Goal: Task Accomplishment & Management: Manage account settings

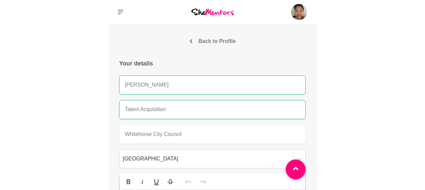
scroll to position [292, 0]
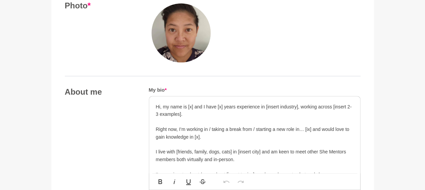
click at [202, 135] on p "Right now, I’m working in / taking a break from / starting a new role in… [ix] …" at bounding box center [255, 133] width 198 height 15
click at [160, 104] on p "Hi, my name is [x] and I have [x] years experience in [insert industry], workin…" at bounding box center [255, 110] width 198 height 15
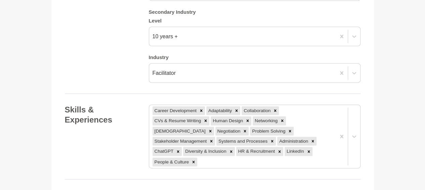
scroll to position [725, 0]
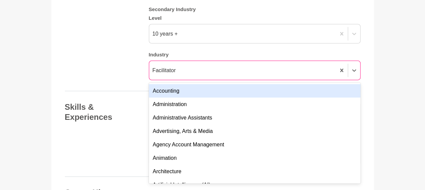
click at [210, 69] on div "Facilitator" at bounding box center [242, 71] width 187 height 12
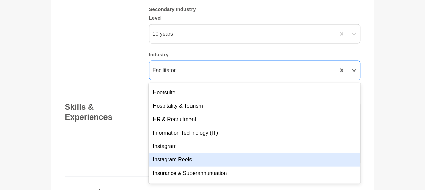
scroll to position [747, 0]
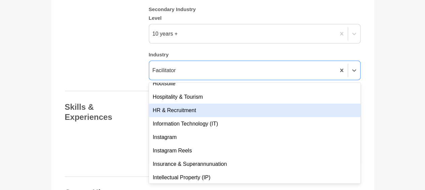
click at [210, 112] on div "HR & Recruitment" at bounding box center [255, 110] width 212 height 13
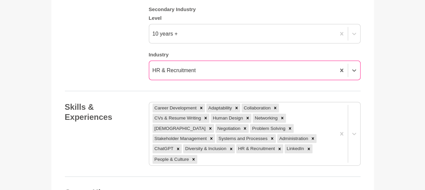
click at [210, 70] on div "HR & Recruitment" at bounding box center [242, 71] width 187 height 12
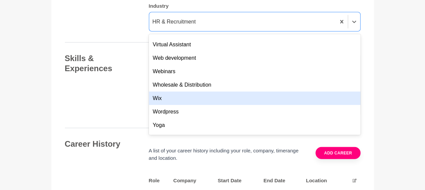
scroll to position [1838, 0]
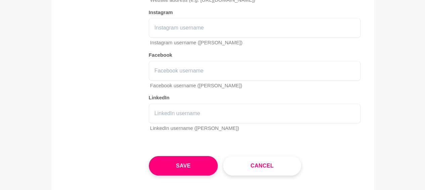
scroll to position [1020, 0]
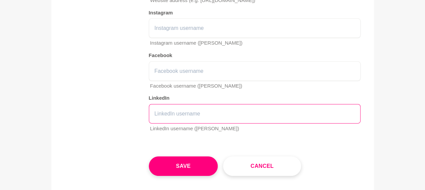
click at [200, 104] on input "text" at bounding box center [255, 113] width 212 height 19
paste input "[URL][DOMAIN_NAME]"
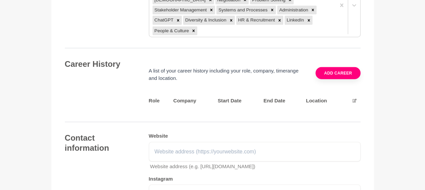
scroll to position [854, 0]
type input "[URL][DOMAIN_NAME]"
click at [210, 68] on button "Add career" at bounding box center [338, 74] width 45 height 12
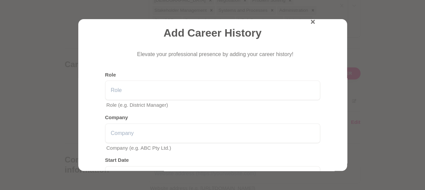
scroll to position [38, 0]
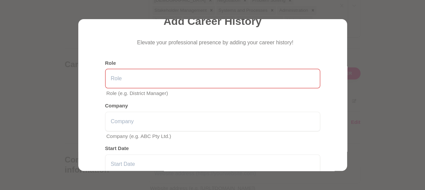
click at [138, 78] on input "text" at bounding box center [212, 78] width 215 height 19
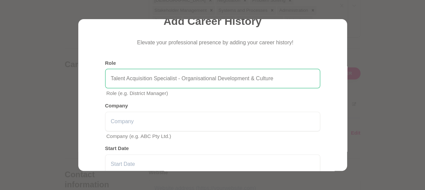
type input "Talent Acquisition Specialist - Organisational Development & Culture"
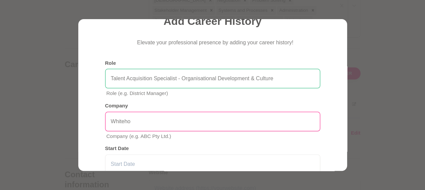
type input "Whitehorse City Council"
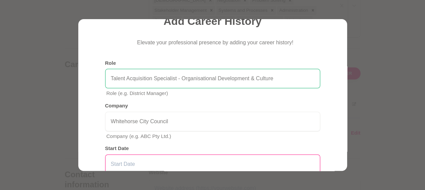
scroll to position [40, 0]
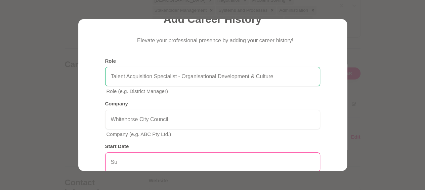
type input "S"
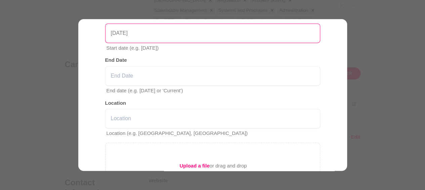
scroll to position [169, 0]
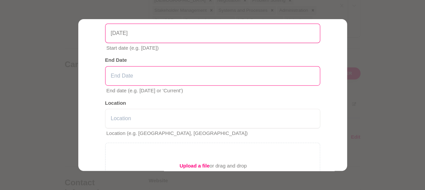
type input "[DATE]"
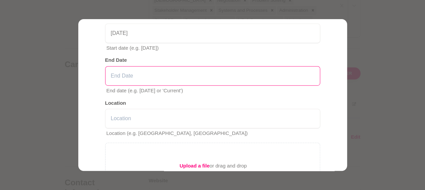
click at [182, 71] on input "text" at bounding box center [212, 75] width 215 height 19
type input "Current"
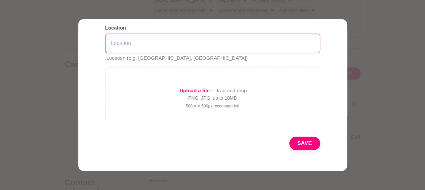
scroll to position [245, 0]
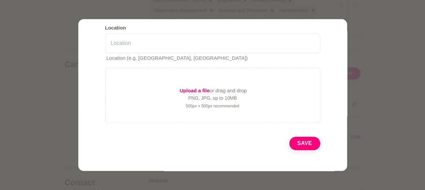
click at [210, 142] on button "Save" at bounding box center [304, 143] width 31 height 13
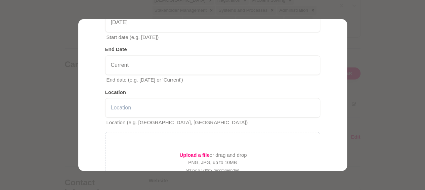
scroll to position [180, 0]
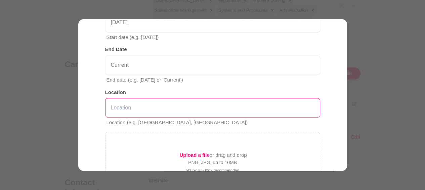
click at [210, 112] on input "text" at bounding box center [212, 107] width 215 height 19
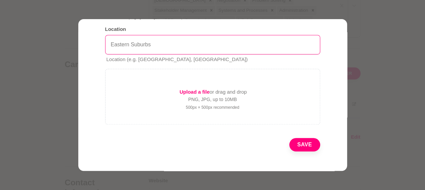
scroll to position [243, 0]
type input "Eastern Suburbs"
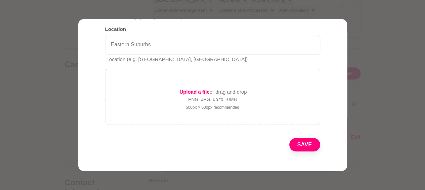
click at [210, 146] on button "Save" at bounding box center [304, 144] width 31 height 13
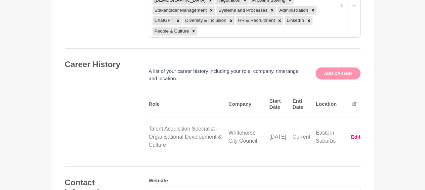
click at [210, 68] on button "Add career" at bounding box center [338, 74] width 45 height 12
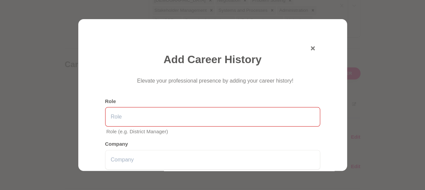
click at [159, 115] on input "text" at bounding box center [212, 116] width 215 height 19
type input "p"
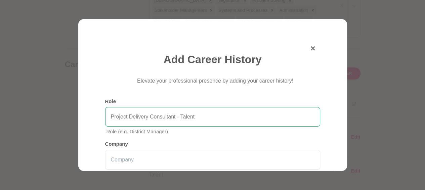
type input "Project Delivery Consultant - Talent"
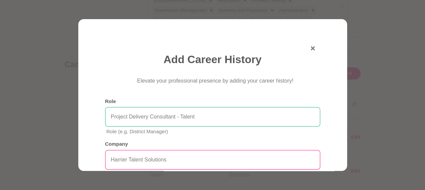
type input "Harrier Talent Solutions"
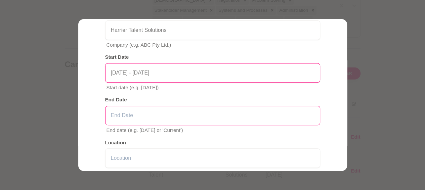
scroll to position [130, 0]
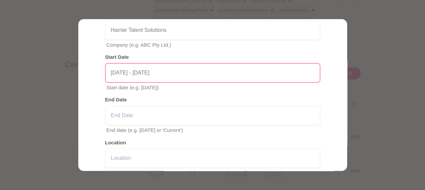
click at [176, 76] on input "[DATE] - [DATE]" at bounding box center [212, 72] width 215 height 19
type input "[DATE]"
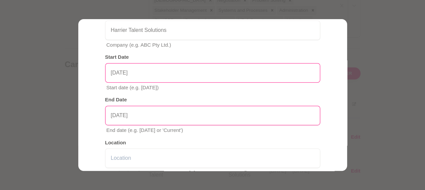
type input "[DATE]"
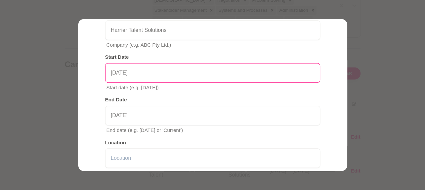
click at [176, 76] on input "[DATE]" at bounding box center [212, 72] width 215 height 19
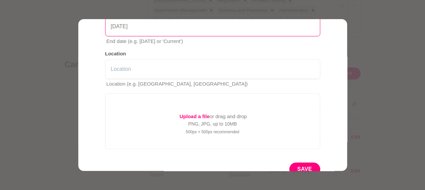
scroll to position [220, 0]
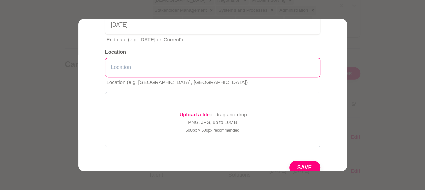
click at [195, 63] on input "text" at bounding box center [212, 67] width 215 height 19
type input "M"
type input "[GEOGRAPHIC_DATA]"
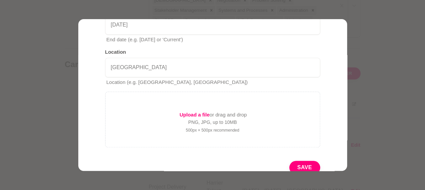
click at [210, 166] on button "Save" at bounding box center [304, 167] width 31 height 13
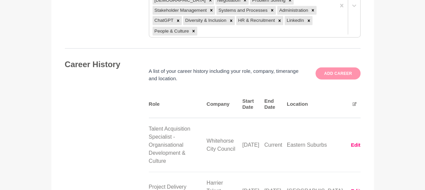
click at [210, 68] on button "Add career" at bounding box center [338, 74] width 45 height 12
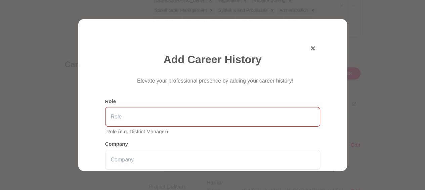
click at [135, 118] on input "text" at bounding box center [212, 116] width 215 height 19
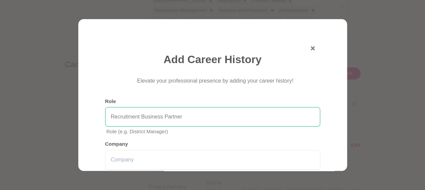
type input "Recruitment Business Partner"
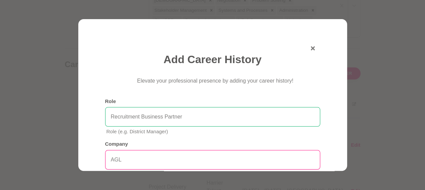
type input "AGL"
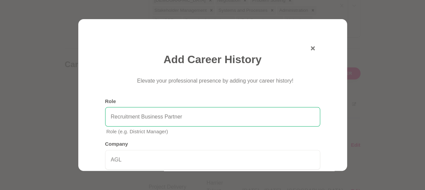
scroll to position [107, 0]
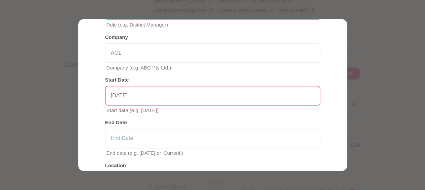
type input "[DATE]"
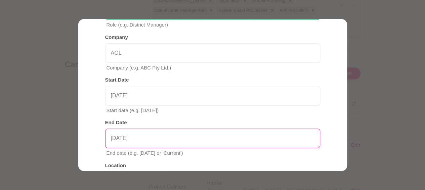
type input "[DATE]"
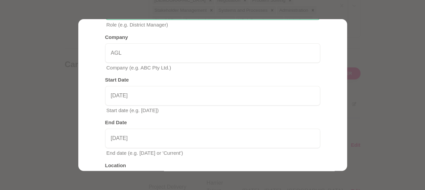
scroll to position [125, 0]
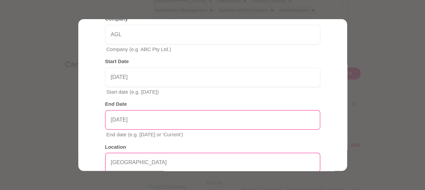
type input "[GEOGRAPHIC_DATA]"
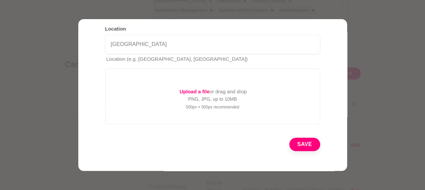
click at [210, 142] on button "Save" at bounding box center [304, 144] width 31 height 13
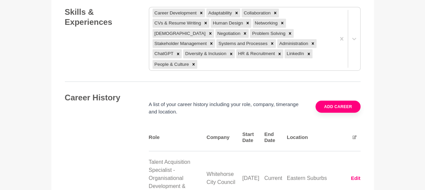
scroll to position [820, 0]
click at [210, 101] on button "Add career" at bounding box center [338, 107] width 45 height 12
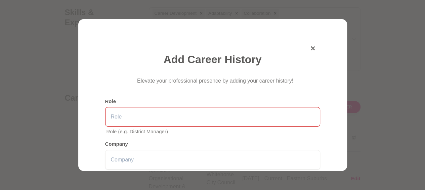
click at [163, 124] on input "text" at bounding box center [212, 116] width 215 height 19
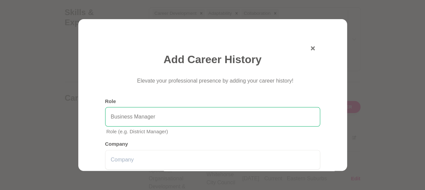
type input "Business Manager"
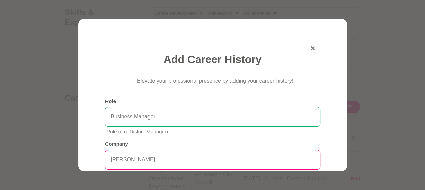
type input "[PERSON_NAME]"
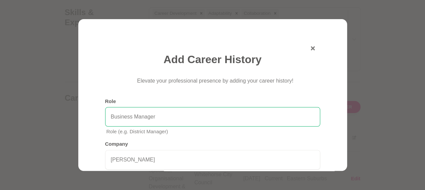
scroll to position [107, 0]
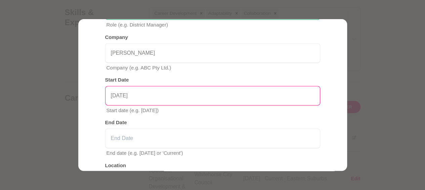
type input "[DATE]"
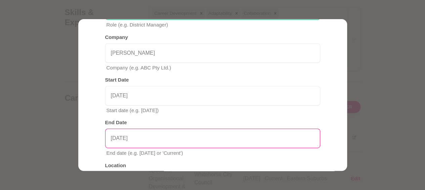
type input "[DATE]"
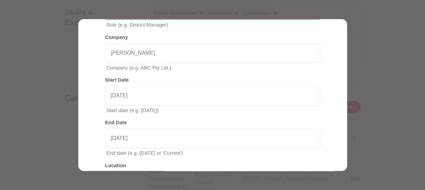
scroll to position [125, 0]
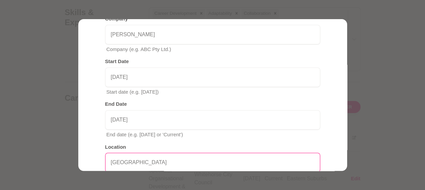
type input "[GEOGRAPHIC_DATA]"
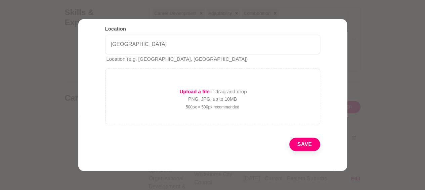
click at [210, 145] on button "Save" at bounding box center [304, 144] width 31 height 13
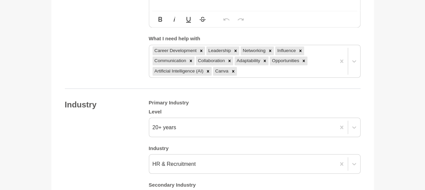
scroll to position [550, 0]
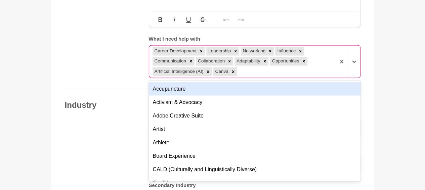
click at [210, 71] on div "Career Development Leadership Networking Influence Communication Collaboration …" at bounding box center [242, 61] width 187 height 33
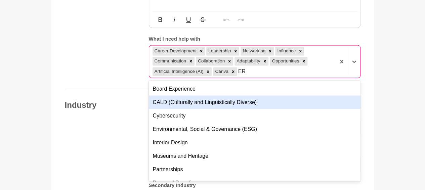
type input "E"
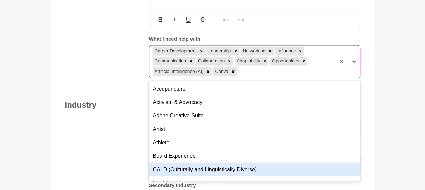
type input "hr"
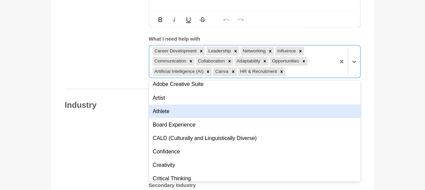
scroll to position [32, 0]
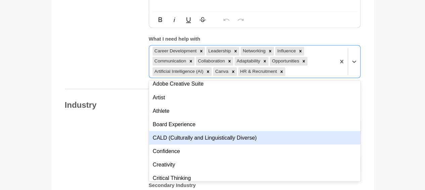
click at [210, 137] on div "CALD (Culturally and Linguistically Diverse)" at bounding box center [255, 137] width 212 height 13
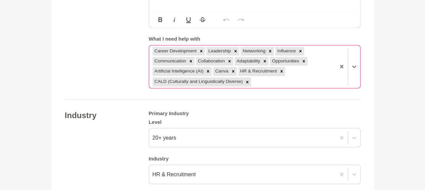
click at [210, 76] on div "Career Development Leadership Networking Influence Communication Collaboration …" at bounding box center [242, 66] width 187 height 43
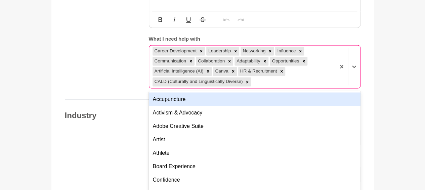
click at [210, 80] on div "Career Development Leadership Networking Influence Communication Collaboration …" at bounding box center [242, 66] width 187 height 43
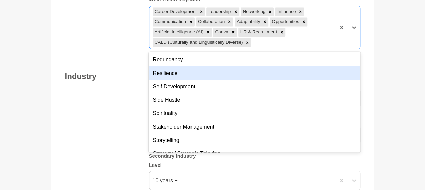
scroll to position [457, 0]
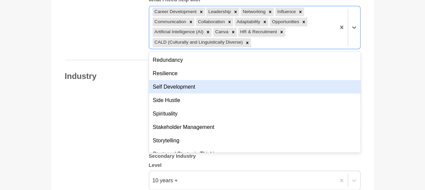
click at [210, 88] on div "Self Development" at bounding box center [255, 86] width 212 height 13
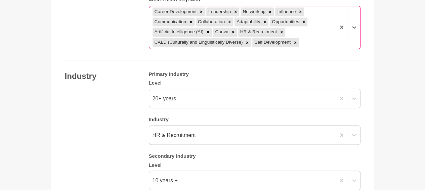
click at [210, 40] on div "Career Development Leadership Networking Influence Communication Collaboration …" at bounding box center [242, 27] width 187 height 43
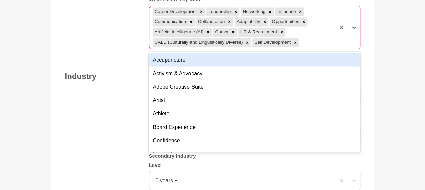
click at [210, 40] on div "Career Development Leadership Networking Influence Communication Collaboration …" at bounding box center [242, 27] width 187 height 43
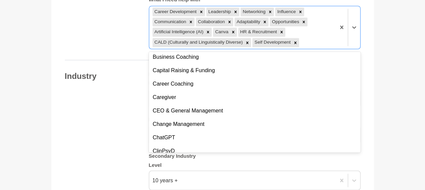
scroll to position [810, 0]
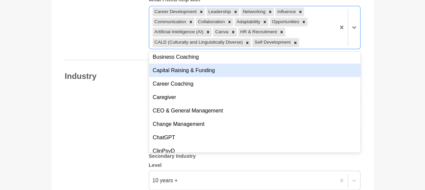
click at [210, 70] on div "Capital Raising & Funding" at bounding box center [255, 70] width 212 height 13
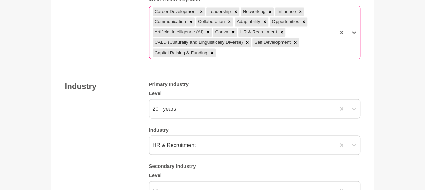
click at [210, 52] on div "Career Development Leadership Networking Influence Communication Collaboration …" at bounding box center [242, 32] width 187 height 53
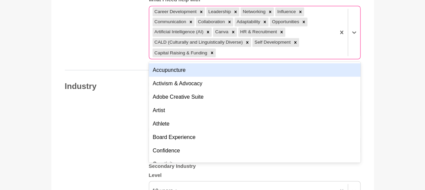
click at [210, 52] on div "Career Development Leadership Networking Influence Communication Collaboration …" at bounding box center [242, 32] width 187 height 53
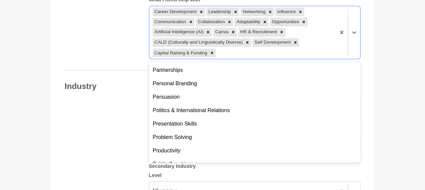
scroll to position [344, 0]
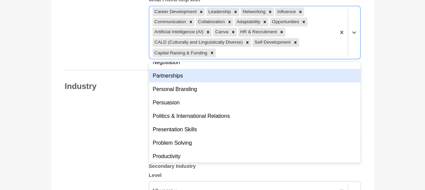
click at [210, 78] on div "Partnerships" at bounding box center [255, 75] width 212 height 13
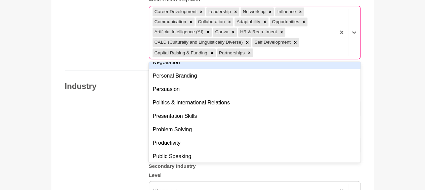
type input "g"
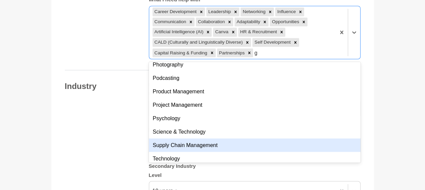
scroll to position [794, 0]
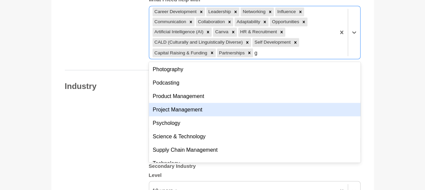
click at [210, 108] on div "Project Management" at bounding box center [255, 109] width 212 height 13
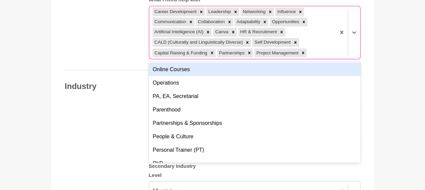
click at [210, 50] on div "Career Development Leadership Networking Influence Communication Collaboration …" at bounding box center [242, 32] width 187 height 53
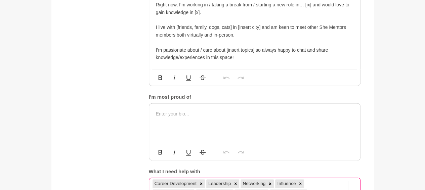
scroll to position [416, 0]
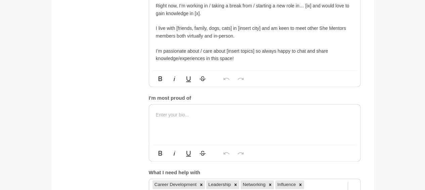
click at [210, 56] on p "I’m passionate about / care about [insert topics] so always happy to chat and s…" at bounding box center [255, 54] width 198 height 15
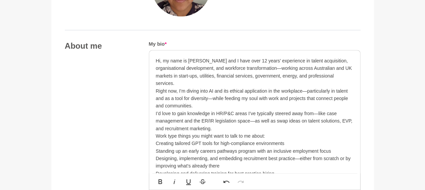
scroll to position [338, 0]
click at [202, 59] on p "Hi, my name is [PERSON_NAME] and I have over 12 years’ experience in talent acq…" at bounding box center [255, 72] width 198 height 30
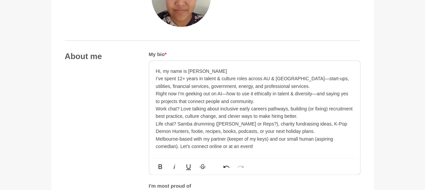
scroll to position [328, 0]
click at [200, 69] on p "Hi, my name is [PERSON_NAME]" at bounding box center [255, 70] width 198 height 7
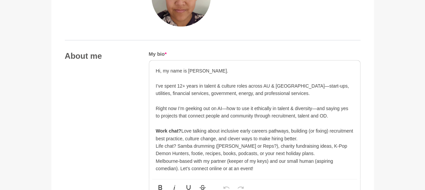
click at [201, 76] on p "Hi, my name is [PERSON_NAME]." at bounding box center [255, 74] width 198 height 15
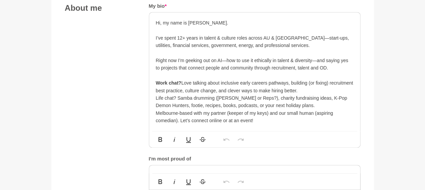
scroll to position [376, 0]
click at [184, 83] on p "Work chat? Love talking about inclusive early careers pathways, building (or fi…" at bounding box center [255, 87] width 198 height 15
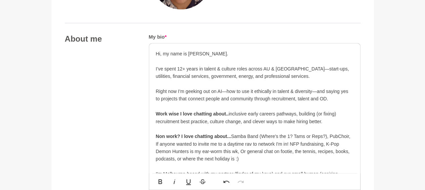
scroll to position [345, 0]
click at [210, 53] on p "Hi, my name is [PERSON_NAME]." at bounding box center [255, 58] width 198 height 15
click at [210, 74] on p "I’ve spent 12+ years in talent & culture roles across AU & [GEOGRAPHIC_DATA]—st…" at bounding box center [255, 73] width 198 height 15
click at [210, 90] on p "Right now I’m geeking out on AI—how to use it ethically in talent & diversity—a…" at bounding box center [255, 92] width 198 height 23
click at [210, 92] on p "Right now I’m geeking out on AI 🤖—how to use it ethically in talent & diversity…" at bounding box center [255, 92] width 198 height 23
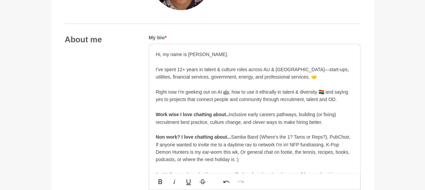
click at [186, 99] on p "Right now I’m geeking out on AI 🤖; how to use it ethically in talent & diversit…" at bounding box center [255, 92] width 198 height 23
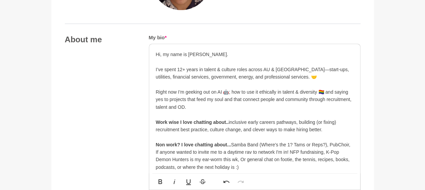
click at [210, 121] on p "Work wise I love chatting about.. inclusive early careers pathways, building (o…" at bounding box center [255, 130] width 198 height 23
click at [210, 143] on p "Non work? I love chatting about... Samba Band (Where's the 1? Tams or Reps?), P…" at bounding box center [255, 160] width 198 height 38
click at [210, 167] on p "Non work? I love chatting about... 🥁 Samba Band (Where's the 1? Tams or Reps?),…" at bounding box center [255, 160] width 198 height 38
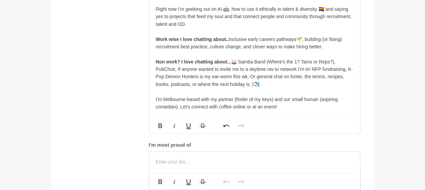
scroll to position [427, 0]
click at [162, 98] on p "I'm Melbourne-based with my partner (finder of my keys) and our small human (as…" at bounding box center [255, 103] width 198 height 15
click at [210, 109] on p "📍 [GEOGRAPHIC_DATA]-based with my partner (finder of my keys) and our small hum…" at bounding box center [255, 103] width 198 height 15
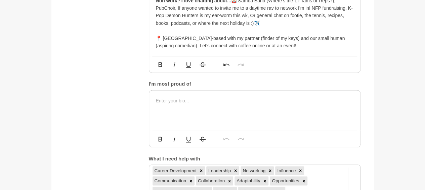
scroll to position [488, 0]
click at [210, 102] on p at bounding box center [255, 100] width 198 height 7
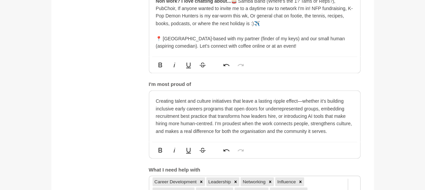
click at [149, 64] on div "Bold Italic Underline Strikethrough Undo Redo" at bounding box center [255, 64] width 212 height 17
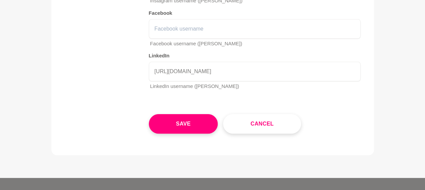
scroll to position [1341, 0]
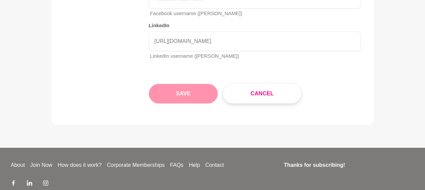
click at [191, 84] on button "Save" at bounding box center [183, 93] width 69 height 19
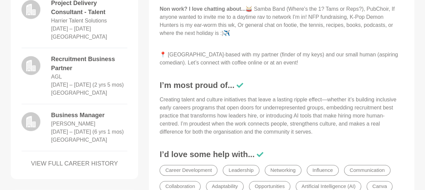
scroll to position [428, 0]
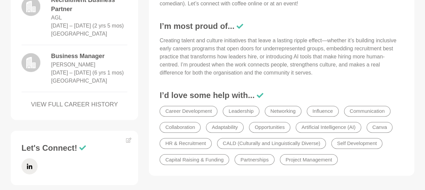
click at [191, 57] on p "Creating talent and culture initiatives that leave a lasting ripple effect—whet…" at bounding box center [282, 57] width 244 height 40
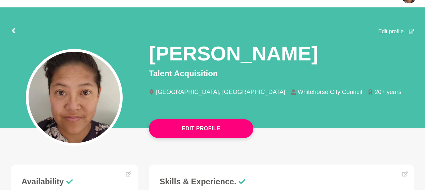
scroll to position [0, 0]
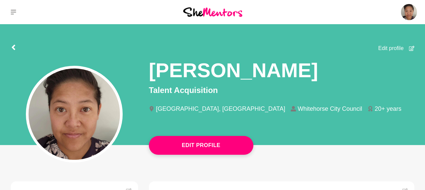
click at [194, 13] on img at bounding box center [212, 11] width 59 height 9
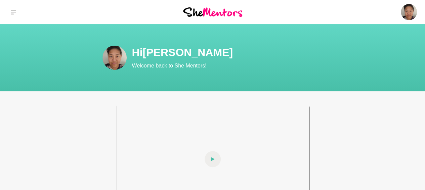
click at [210, 156] on icon at bounding box center [213, 159] width 4 height 16
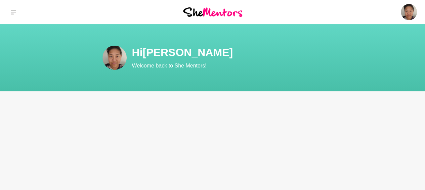
drag, startPoint x: 15, startPoint y: 11, endPoint x: 202, endPoint y: 14, distance: 186.9
click at [202, 14] on img at bounding box center [212, 11] width 59 height 9
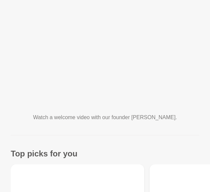
scroll to position [97, 0]
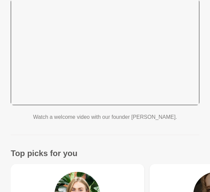
click at [108, 61] on div at bounding box center [105, 52] width 189 height 106
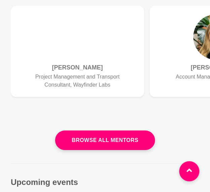
scroll to position [420, 0]
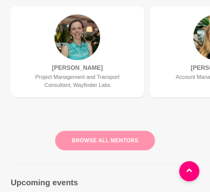
click at [120, 132] on button "Browse all mentors" at bounding box center [104, 140] width 99 height 19
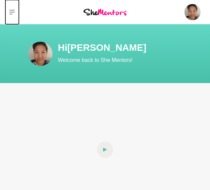
click at [13, 12] on icon at bounding box center [11, 12] width 5 height 5
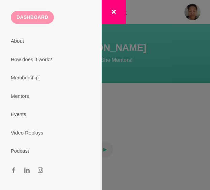
click at [27, 15] on button "Dashboard" at bounding box center [32, 17] width 43 height 13
click at [36, 18] on button "Dashboard" at bounding box center [32, 17] width 43 height 13
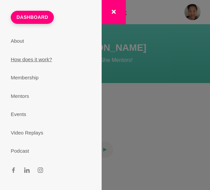
click at [39, 62] on link "How does it work?" at bounding box center [51, 59] width 96 height 18
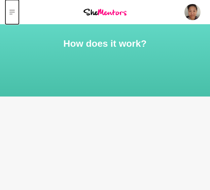
click at [10, 11] on icon at bounding box center [11, 11] width 5 height 5
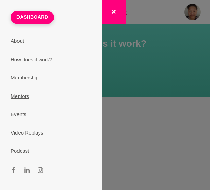
click at [19, 94] on link "Mentors" at bounding box center [51, 96] width 96 height 18
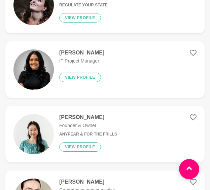
scroll to position [519, 0]
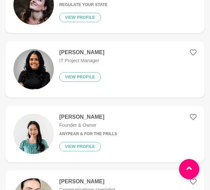
click at [102, 145] on div "Grace K Founder & Owner Anypear & For The Frills View profile" at bounding box center [85, 134] width 63 height 40
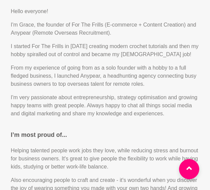
scroll to position [397, 0]
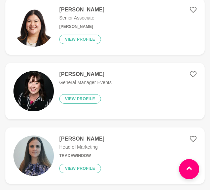
scroll to position [819, 0]
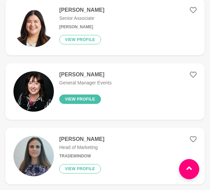
click at [79, 98] on button "View profile" at bounding box center [80, 98] width 42 height 9
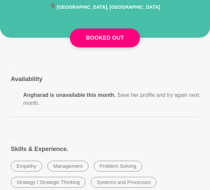
scroll to position [112, 0]
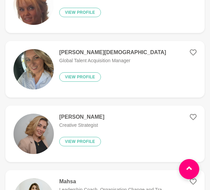
scroll to position [2455, 0]
click at [127, 73] on div "Reegan Kerkin Global Talent Acquisition Manager View profile" at bounding box center [110, 69] width 112 height 40
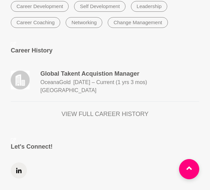
scroll to position [506, 0]
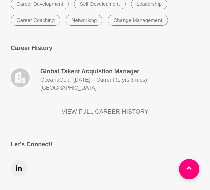
click at [119, 107] on link "VIEW FULL CAREER HISTORY" at bounding box center [105, 111] width 188 height 9
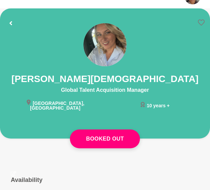
scroll to position [0, 0]
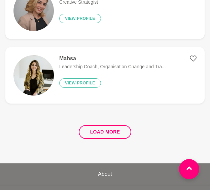
scroll to position [2603, 0]
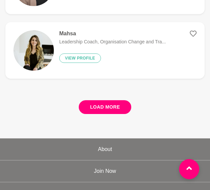
click at [105, 103] on button "Load more" at bounding box center [105, 107] width 53 height 14
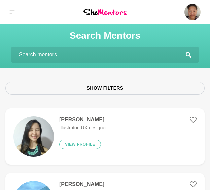
click at [64, 56] on input "text" at bounding box center [98, 55] width 175 height 16
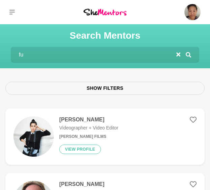
type input "f"
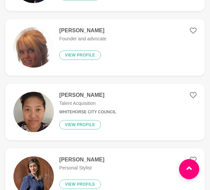
scroll to position [734, 0]
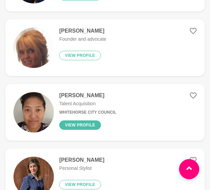
type input "partnership"
click at [79, 122] on button "View profile" at bounding box center [80, 124] width 42 height 9
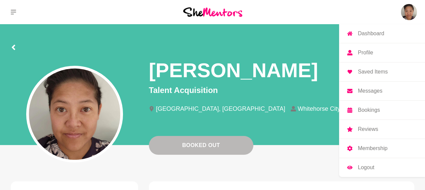
click at [214, 11] on img at bounding box center [409, 12] width 16 height 16
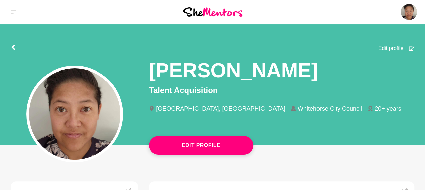
click at [214, 47] on span "Edit profile" at bounding box center [391, 48] width 26 height 8
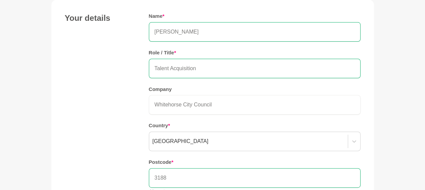
scroll to position [71, 0]
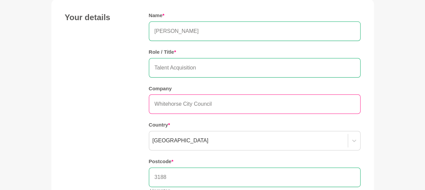
click at [214, 103] on input "Whitehorse City Council" at bounding box center [255, 103] width 212 height 19
type input "L"
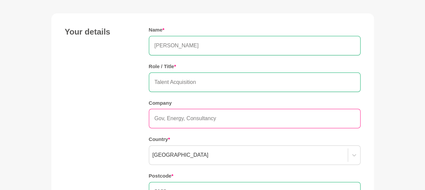
scroll to position [56, 0]
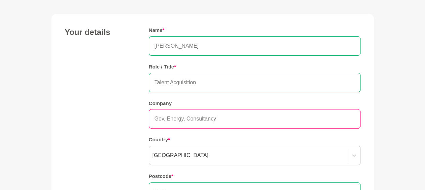
type input "Gov, Energy, Consultancy"
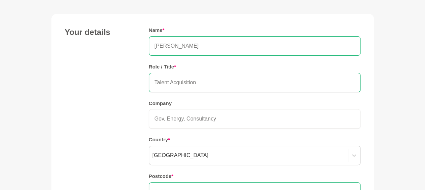
click at [185, 44] on input "[PERSON_NAME]" at bounding box center [255, 45] width 212 height 19
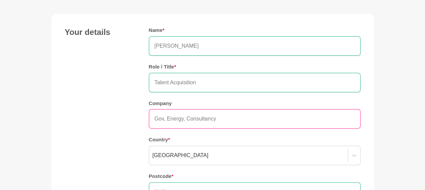
type input "Anna Sulit"
click at [167, 118] on input "Gov, Energy, Consultancy" at bounding box center [255, 118] width 212 height 19
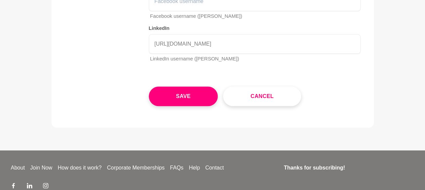
scroll to position [1341, 0]
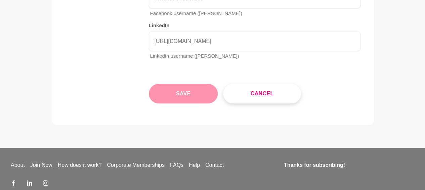
type input "Gov, Start-Ups, Energy, Consultancy"
click at [188, 84] on button "Save" at bounding box center [183, 93] width 69 height 19
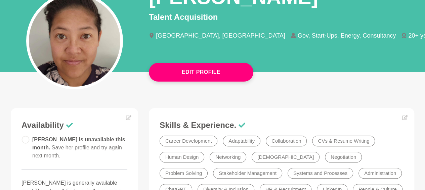
scroll to position [75, 0]
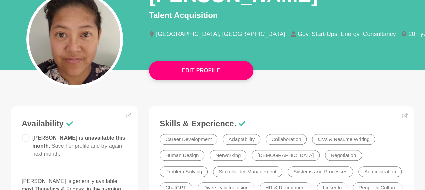
click at [24, 138] on circle at bounding box center [25, 137] width 7 height 7
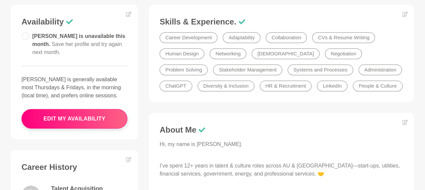
scroll to position [176, 0]
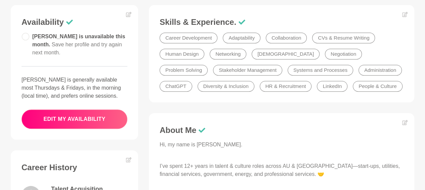
click at [75, 110] on button "edit my availability" at bounding box center [75, 119] width 106 height 19
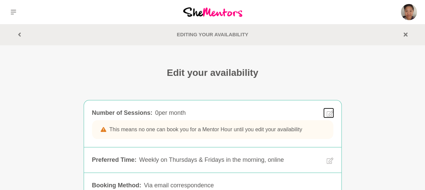
click at [214, 110] on icon at bounding box center [330, 114] width 7 height 8
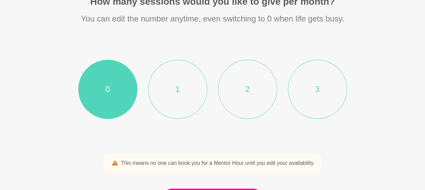
scroll to position [71, 0]
click at [214, 102] on li "2" at bounding box center [247, 89] width 59 height 59
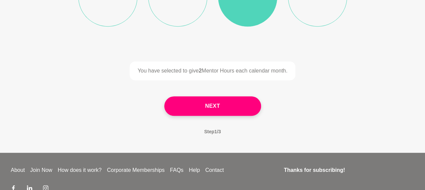
scroll to position [166, 0]
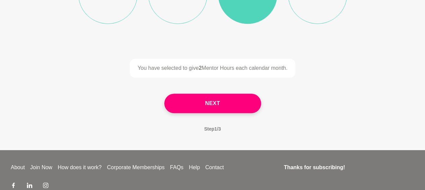
click at [214, 102] on button "Next" at bounding box center [212, 103] width 97 height 19
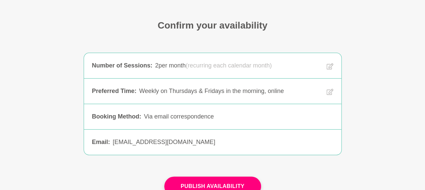
scroll to position [48, 0]
click at [214, 91] on icon at bounding box center [330, 92] width 7 height 8
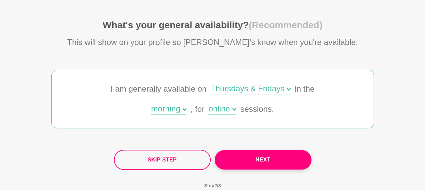
click at [214, 91] on icon at bounding box center [289, 89] width 4 height 4
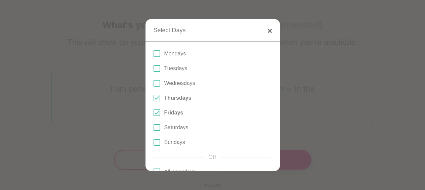
click at [155, 98] on span at bounding box center [157, 98] width 7 height 7
click at [154, 98] on input "Thursdays" at bounding box center [154, 98] width 0 height 0
click at [156, 83] on span at bounding box center [157, 83] width 7 height 7
click at [154, 83] on input "Wednesdays" at bounding box center [154, 83] width 0 height 0
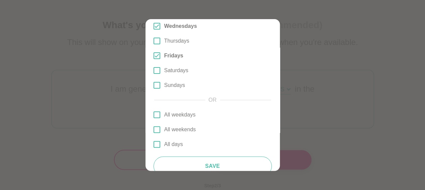
scroll to position [70, 0]
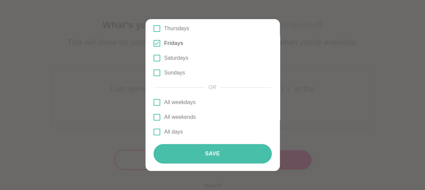
click at [209, 154] on button "Save" at bounding box center [213, 153] width 118 height 19
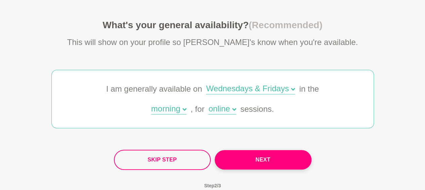
click at [174, 111] on div "morning" at bounding box center [168, 110] width 35 height 10
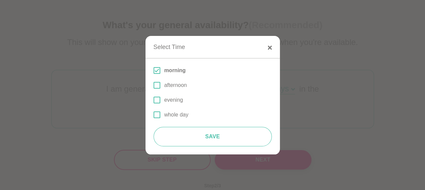
click at [157, 85] on span at bounding box center [157, 85] width 7 height 7
click at [154, 85] on input "afternoon" at bounding box center [154, 85] width 0 height 0
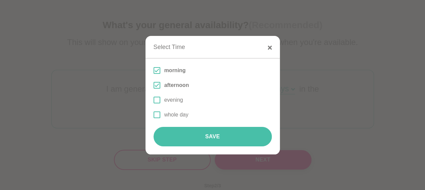
click at [214, 137] on button "Save" at bounding box center [213, 136] width 118 height 19
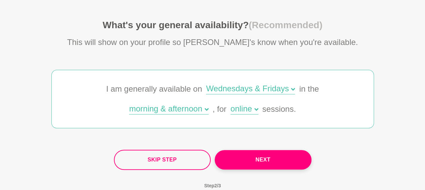
click at [214, 111] on icon at bounding box center [256, 110] width 4 height 4
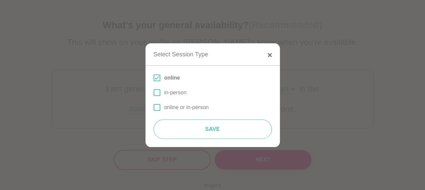
click at [156, 109] on span at bounding box center [157, 107] width 7 height 7
click at [154, 108] on input "online or in-person" at bounding box center [154, 108] width 0 height 0
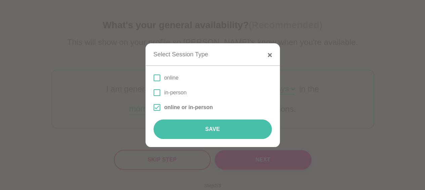
click at [214, 128] on button "Save" at bounding box center [213, 129] width 118 height 19
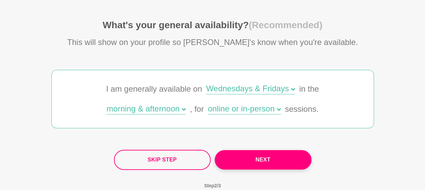
click at [214, 90] on icon at bounding box center [293, 89] width 4 height 4
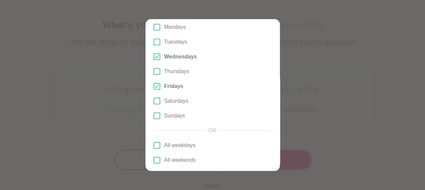
scroll to position [0, 0]
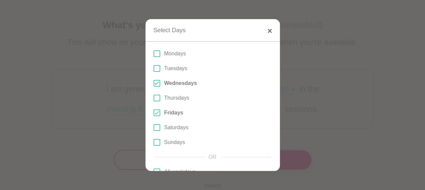
click at [214, 81] on div at bounding box center [212, 95] width 425 height 190
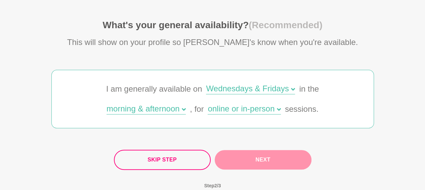
click at [214, 160] on button "Next" at bounding box center [263, 159] width 97 height 19
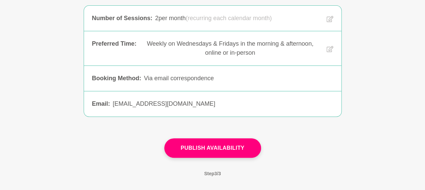
scroll to position [91, 0]
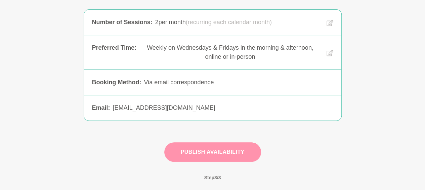
click at [214, 157] on button "Publish Availability" at bounding box center [212, 152] width 97 height 19
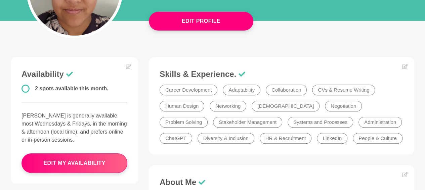
scroll to position [124, 0]
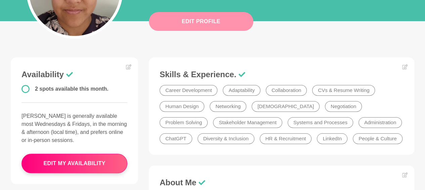
click at [195, 19] on button "Edit Profile" at bounding box center [201, 21] width 105 height 19
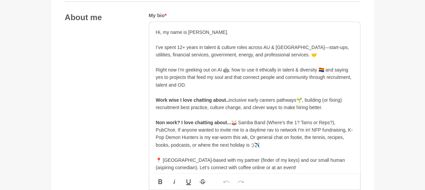
scroll to position [366, 0]
click at [214, 99] on p "Work wise I love chatting about.. inclusive early careers pathways🌱, building (…" at bounding box center [255, 108] width 198 height 23
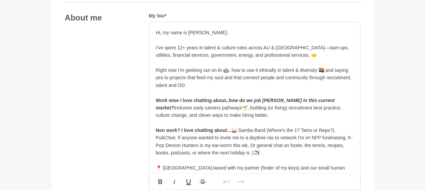
click at [214, 101] on em "how do we job hunt in this current market?" at bounding box center [245, 104] width 179 height 13
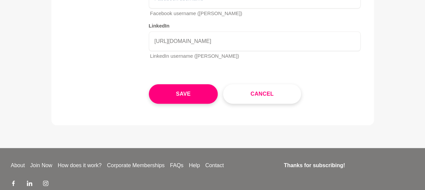
scroll to position [1348, 0]
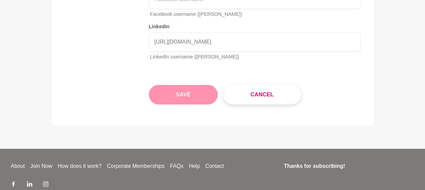
click at [189, 85] on button "Save" at bounding box center [183, 94] width 69 height 19
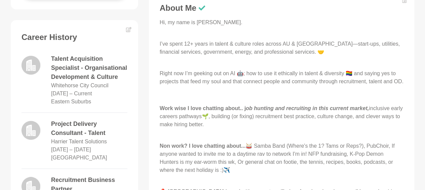
scroll to position [291, 0]
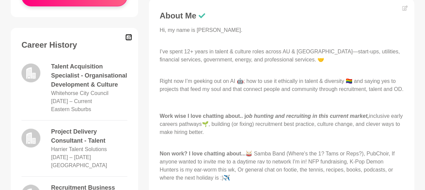
click at [127, 38] on icon at bounding box center [128, 37] width 5 height 5
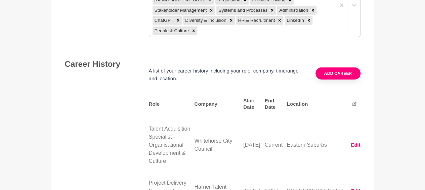
scroll to position [954, 0]
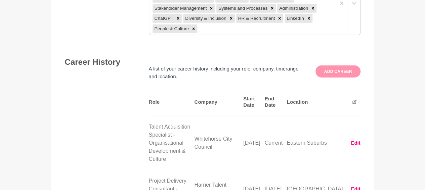
click at [214, 66] on button "Add career" at bounding box center [338, 72] width 45 height 12
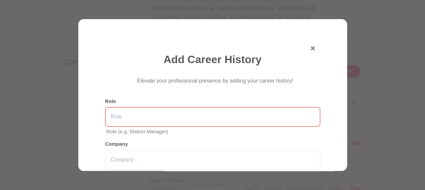
click at [164, 114] on input "text" at bounding box center [212, 116] width 215 height 19
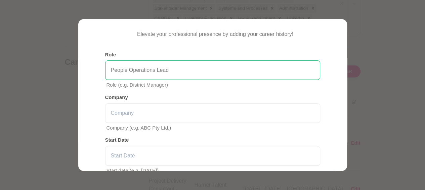
scroll to position [50, 0]
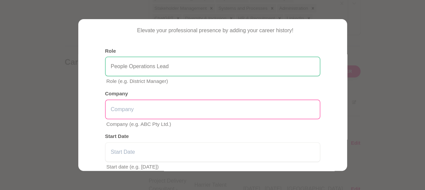
type input "People Operations Lead"
click at [174, 111] on input "text" at bounding box center [212, 109] width 215 height 19
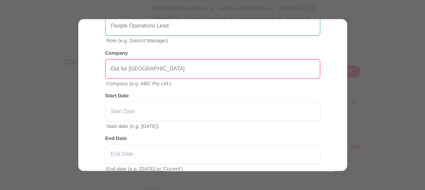
scroll to position [96, 0]
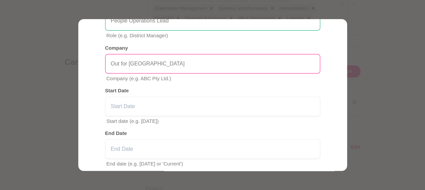
type input "Out for Australia"
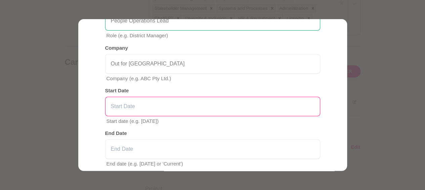
click at [174, 111] on input "text" at bounding box center [212, 106] width 215 height 19
type input "July 2025"
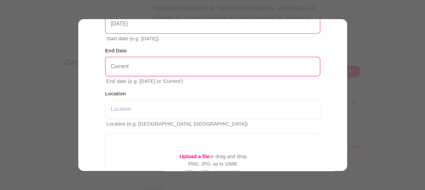
scroll to position [179, 0]
type input "Current"
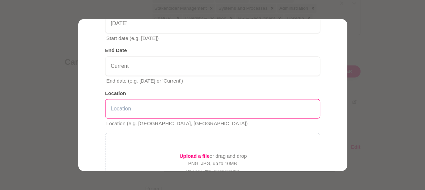
click at [174, 111] on input "text" at bounding box center [212, 108] width 215 height 19
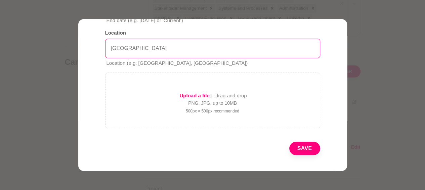
scroll to position [246, 0]
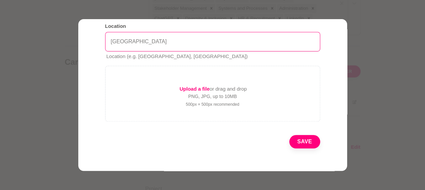
type input "[GEOGRAPHIC_DATA]"
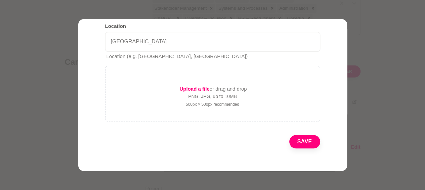
click at [214, 144] on button "Save" at bounding box center [304, 141] width 31 height 13
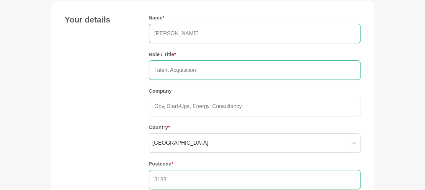
scroll to position [68, 0]
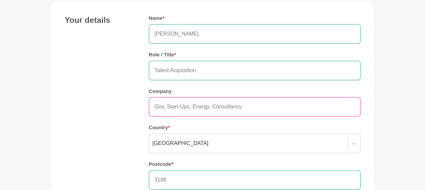
click at [154, 107] on input "Gov, Start-Ups, Energy, Consultancy" at bounding box center [255, 106] width 212 height 19
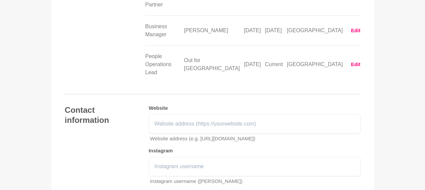
scroll to position [1379, 0]
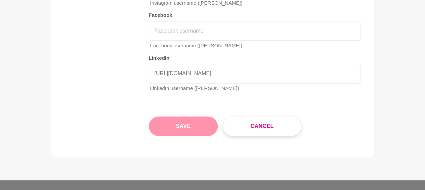
type input "NFP, Gov, Start-Ups, Energy, Consultancy"
click at [182, 117] on button "Save" at bounding box center [183, 126] width 69 height 19
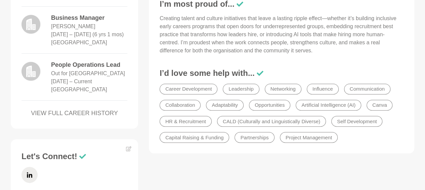
scroll to position [520, 0]
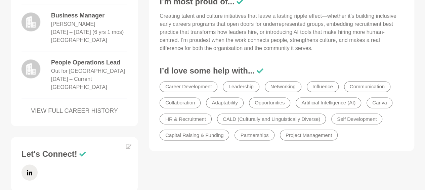
click at [91, 111] on link "VIEW FULL CAREER HISTORY" at bounding box center [75, 111] width 106 height 9
click at [128, 146] on icon at bounding box center [128, 146] width 5 height 5
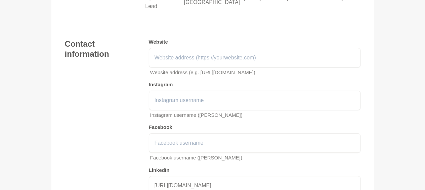
scroll to position [1267, 0]
click at [214, 176] on input "[URL][DOMAIN_NAME]" at bounding box center [255, 185] width 212 height 19
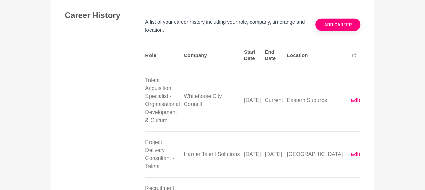
scroll to position [1008, 0]
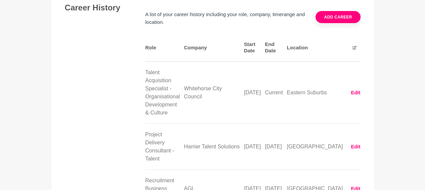
type input "www.linkedin.com/in/annalsulit/"
click at [214, 143] on button "Edit" at bounding box center [355, 147] width 9 height 8
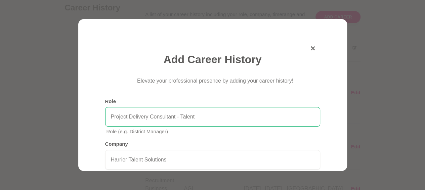
click at [214, 119] on input "Project Delivery Consultant - Talent" at bounding box center [212, 116] width 215 height 19
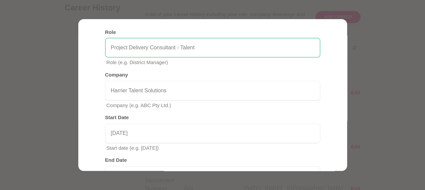
scroll to position [69, 0]
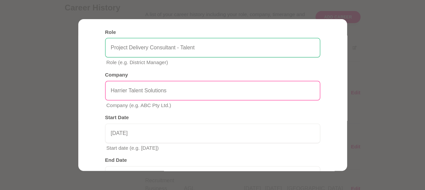
click at [195, 85] on input "Harrier Talent Solutions" at bounding box center [212, 90] width 215 height 19
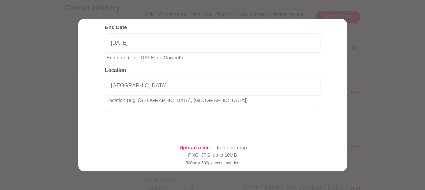
scroll to position [261, 0]
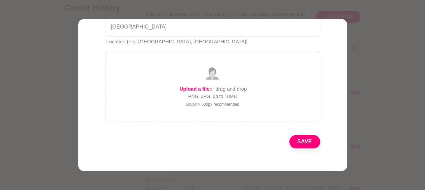
type input "Harrier"
click at [214, 136] on button "Save" at bounding box center [304, 141] width 31 height 13
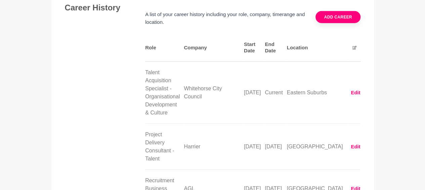
click at [214, 185] on p "AGL" at bounding box center [212, 189] width 56 height 8
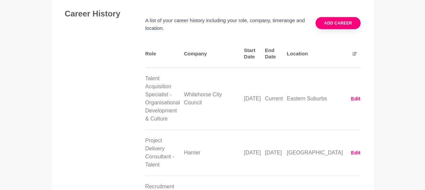
scroll to position [997, 0]
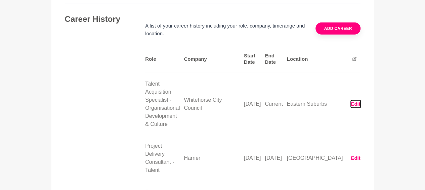
click at [214, 100] on button "Edit" at bounding box center [355, 104] width 9 height 8
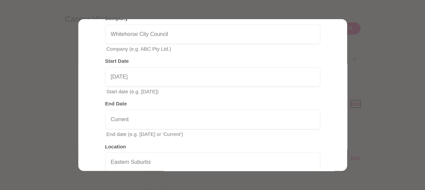
scroll to position [125, 0]
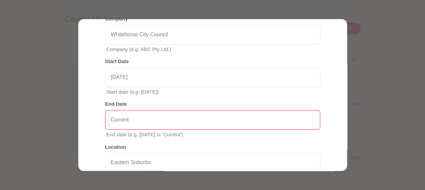
click at [182, 127] on input "Current" at bounding box center [212, 119] width 215 height 19
type input "C"
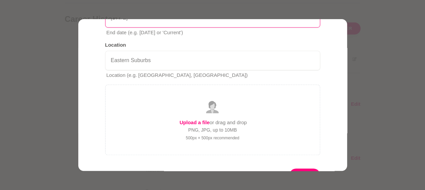
scroll to position [231, 0]
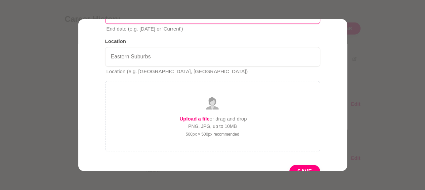
type input "Sept 2025"
click at [214, 167] on button "Save" at bounding box center [304, 171] width 31 height 13
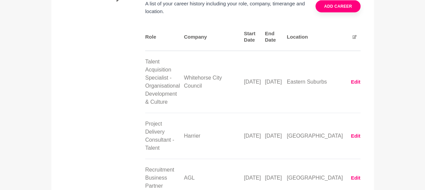
scroll to position [1018, 0]
click at [214, 79] on button "Edit" at bounding box center [355, 83] width 9 height 8
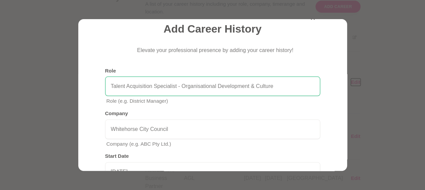
scroll to position [34, 0]
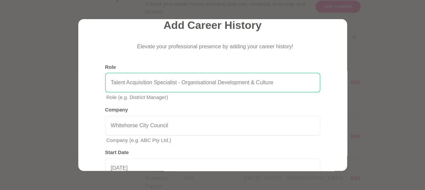
click at [210, 81] on input "Talent Acquisition Specialist - Organisational Development & Culture" at bounding box center [212, 82] width 215 height 19
type input "People Operations Lead"
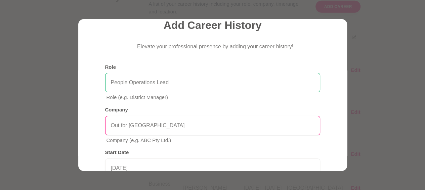
type input "Out for Australia"
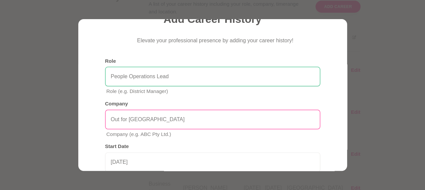
scroll to position [149, 0]
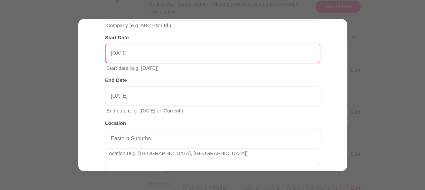
type input "Jul 2025"
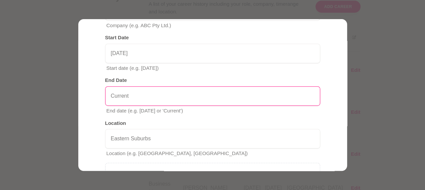
type input "Current"
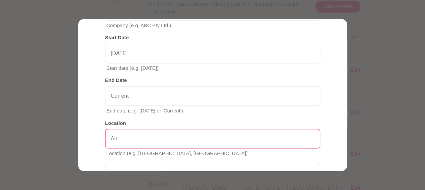
type input "[GEOGRAPHIC_DATA]"
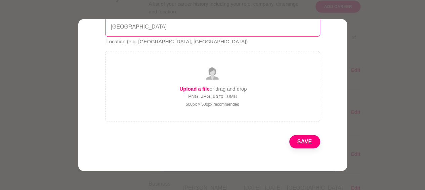
scroll to position [261, 0]
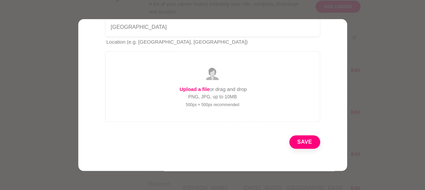
click at [214, 143] on button "Save" at bounding box center [304, 141] width 31 height 13
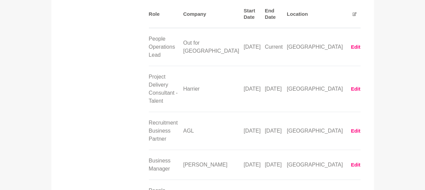
scroll to position [1041, 0]
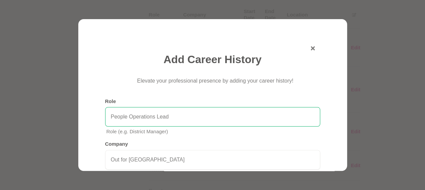
click at [214, 118] on input "People Operations Lead" at bounding box center [212, 116] width 215 height 19
type input "Talent Acquisition Lead - Organisational Development"
click at [214, 49] on icon "button" at bounding box center [313, 48] width 4 height 4
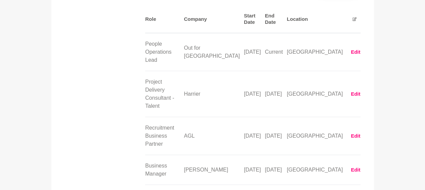
scroll to position [1038, 0]
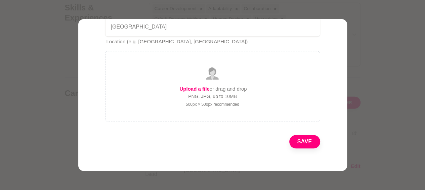
scroll to position [921, 0]
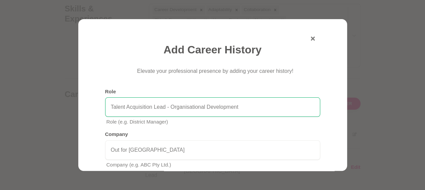
scroll to position [0, 0]
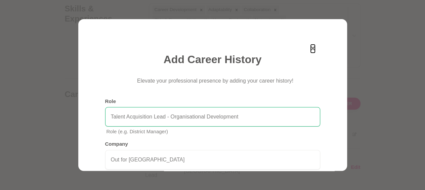
click at [214, 48] on icon "button" at bounding box center [313, 48] width 4 height 4
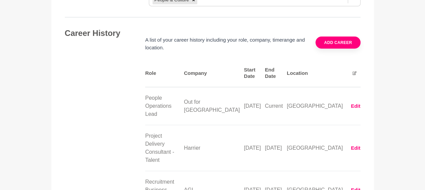
scroll to position [977, 0]
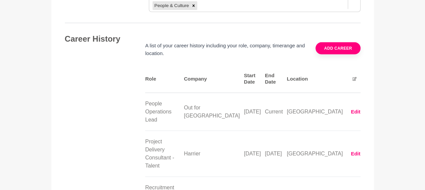
click at [214, 77] on icon at bounding box center [355, 79] width 4 height 4
click at [214, 77] on icon at bounding box center [354, 79] width 4 height 4
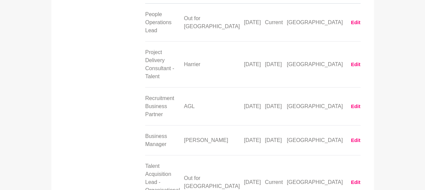
scroll to position [1067, 0]
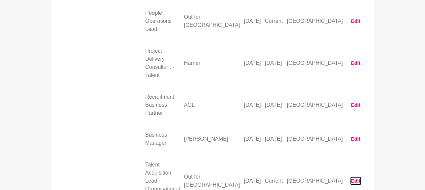
click at [214, 177] on button "Edit" at bounding box center [355, 181] width 9 height 8
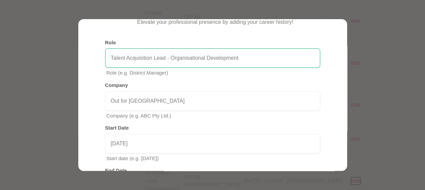
scroll to position [0, 0]
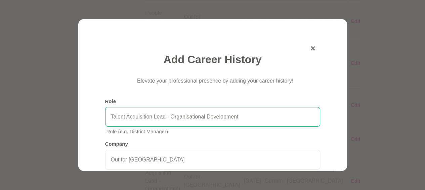
drag, startPoint x: 263, startPoint y: 116, endPoint x: 74, endPoint y: 126, distance: 188.8
click at [74, 126] on section "Add Career History Elevate your professional presence by adding your career his…" at bounding box center [212, 95] width 425 height 190
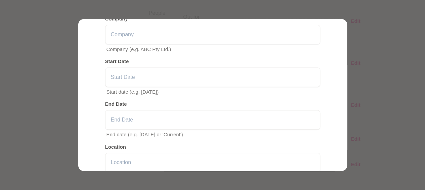
scroll to position [251, 0]
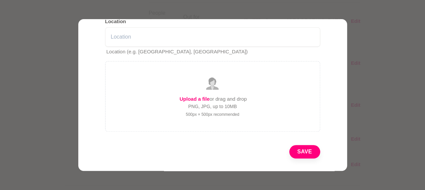
click at [214, 150] on button "Save" at bounding box center [304, 151] width 31 height 13
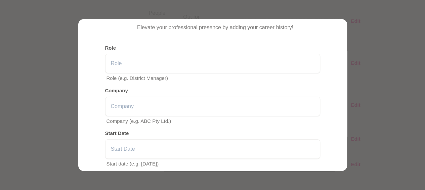
scroll to position [0, 0]
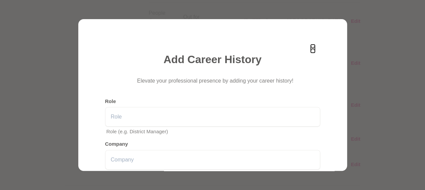
click at [214, 49] on icon "button" at bounding box center [313, 48] width 4 height 4
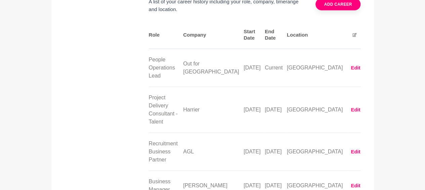
scroll to position [1024, 0]
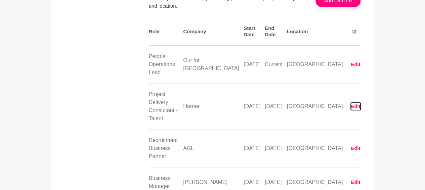
click at [214, 103] on button "Edit" at bounding box center [355, 107] width 9 height 8
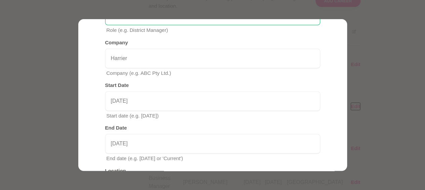
scroll to position [0, 0]
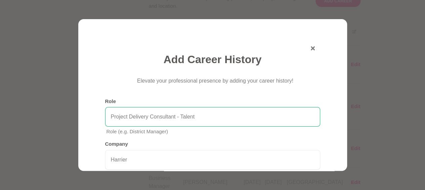
click at [213, 116] on input "Project Delivery Consultant - Talent" at bounding box center [212, 116] width 215 height 19
type input "Talent Acquisition Specialist - Organisational Development & Culture"
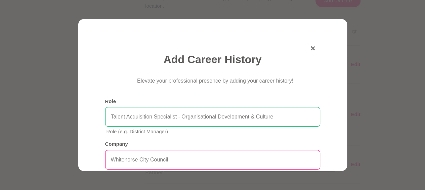
type input "Whitehorse City Council"
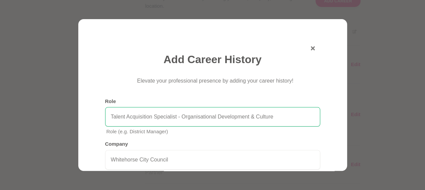
click at [175, 103] on h5 "Role" at bounding box center [212, 101] width 215 height 6
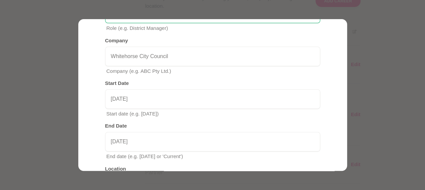
scroll to position [106, 0]
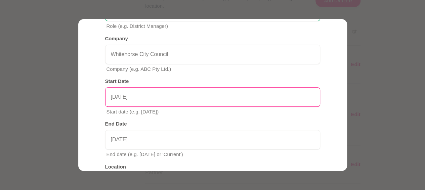
click at [175, 103] on input "[DATE]" at bounding box center [212, 96] width 215 height 19
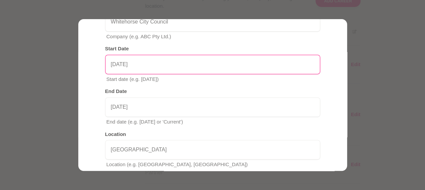
scroll to position [140, 0]
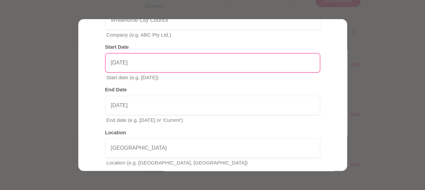
type input "[DATE]"
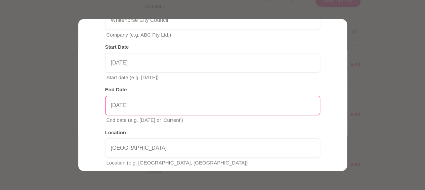
click at [175, 103] on input "[DATE]" at bounding box center [212, 105] width 215 height 19
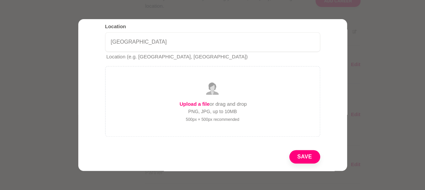
scroll to position [246, 0]
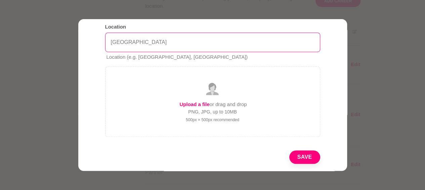
type input "Sep 2025"
click at [177, 43] on input "[GEOGRAPHIC_DATA]" at bounding box center [212, 42] width 215 height 19
type input "Eastern Suburbs"
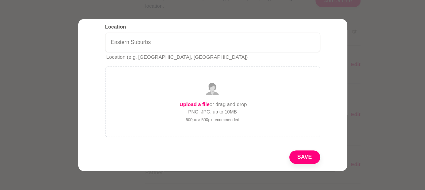
click at [214, 157] on button "Save" at bounding box center [304, 157] width 31 height 13
click at [214, 152] on button "Save" at bounding box center [304, 157] width 31 height 13
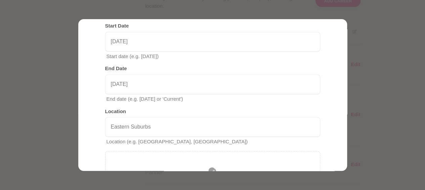
scroll to position [261, 0]
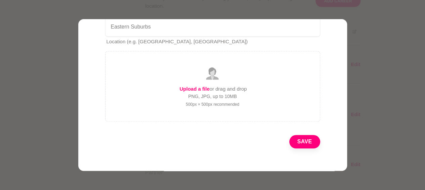
click at [214, 142] on button "Save" at bounding box center [304, 141] width 31 height 13
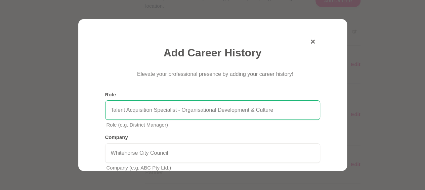
scroll to position [1, 0]
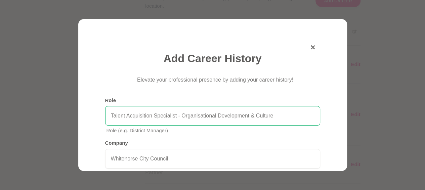
click at [214, 110] on input "Talent Acquisition Specialist - Organisational Development & Culture" at bounding box center [212, 115] width 215 height 19
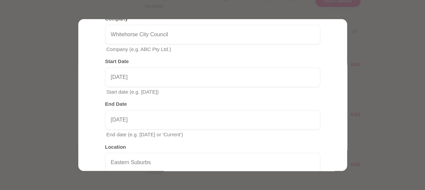
scroll to position [251, 0]
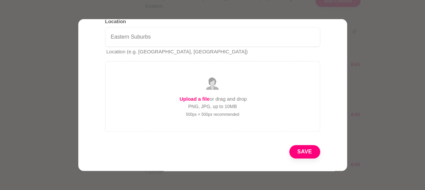
click at [214, 149] on button "Save" at bounding box center [304, 151] width 31 height 13
click at [214, 153] on button "Save" at bounding box center [304, 151] width 31 height 13
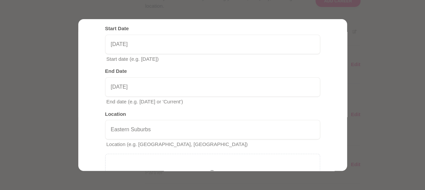
scroll to position [158, 0]
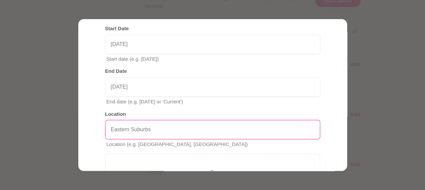
click at [214, 138] on input "Eastern Suburbs" at bounding box center [212, 129] width 215 height 19
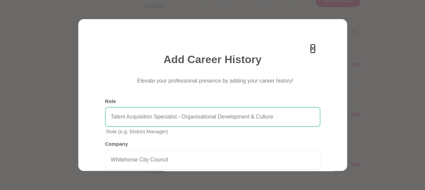
click at [214, 50] on button "button" at bounding box center [313, 49] width 4 height 8
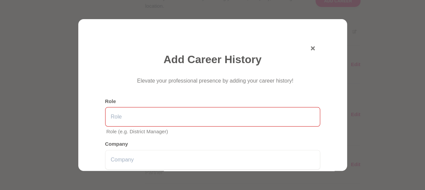
click at [190, 117] on input "text" at bounding box center [212, 116] width 215 height 19
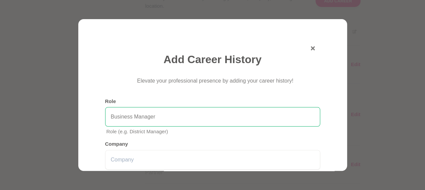
type input "Business Manager"
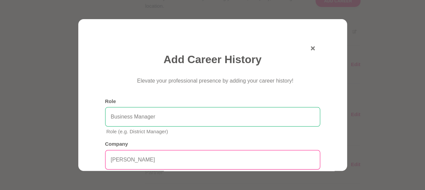
type input "[PERSON_NAME]"
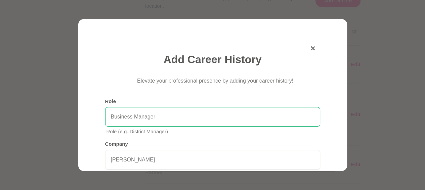
scroll to position [107, 0]
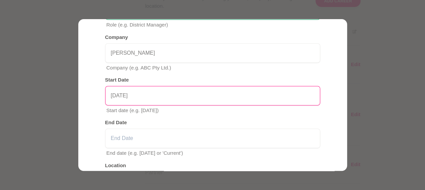
type input "[DATE]"
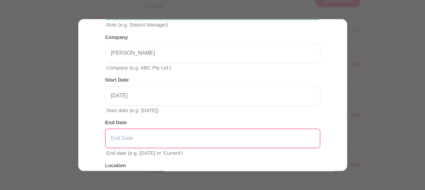
type input "a"
type input "[DATE]"
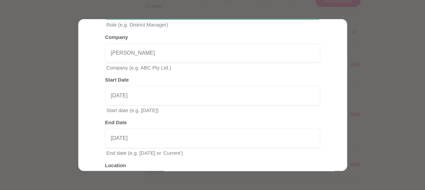
scroll to position [125, 0]
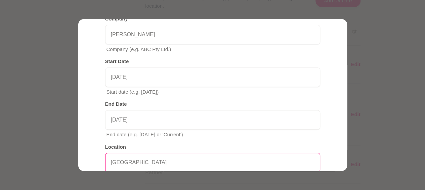
type input "[GEOGRAPHIC_DATA]"
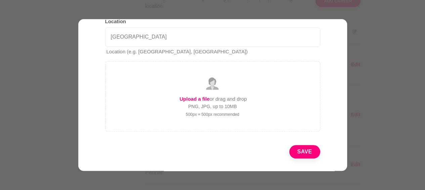
click at [214, 149] on button "Save" at bounding box center [304, 151] width 31 height 13
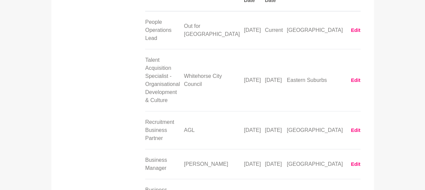
scroll to position [1058, 0]
click at [214, 161] on button "Edit" at bounding box center [355, 165] width 9 height 8
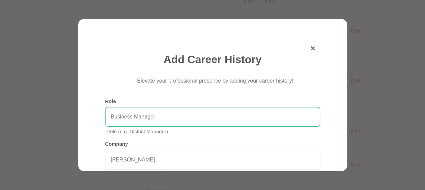
click at [173, 111] on input "Business Manager" at bounding box center [212, 116] width 215 height 19
type input "Recruitment Business Partner"
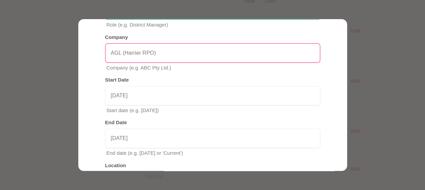
type input "AGL (Harrier RPO)"
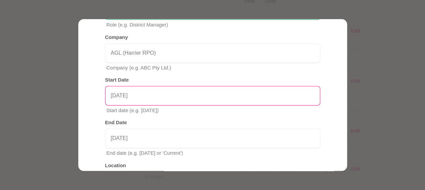
type input "[DATE]"
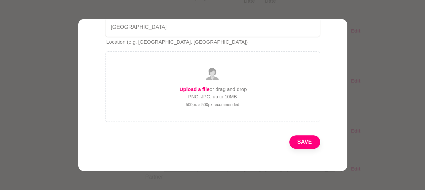
scroll to position [261, 0]
type input "[DATE]"
click at [214, 138] on button "Save" at bounding box center [304, 141] width 31 height 13
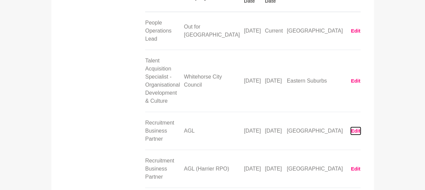
click at [214, 127] on button "Edit" at bounding box center [355, 131] width 9 height 8
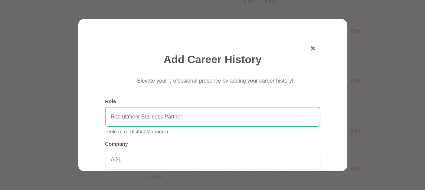
click at [200, 120] on input "Recruitment Business Partner" at bounding box center [212, 116] width 215 height 19
type input "Project Delivery Consultant - Talent"
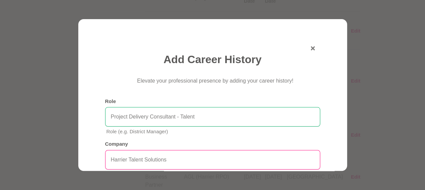
type input "Harrier Talent Solutions"
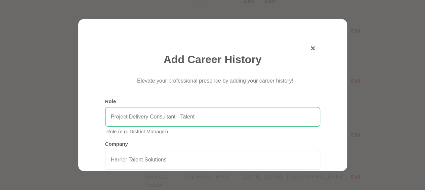
scroll to position [107, 0]
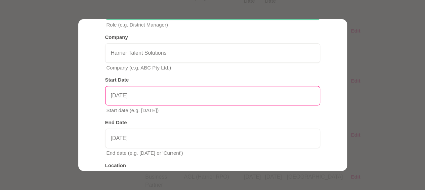
type input "[DATE]"
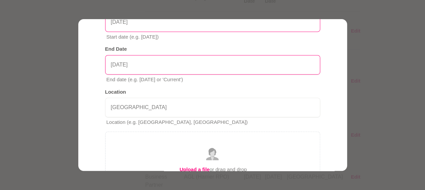
scroll to position [180, 0]
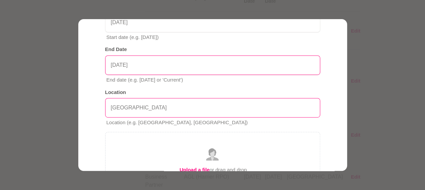
type input "[DATE]"
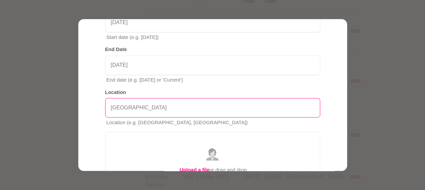
click at [183, 105] on input "[GEOGRAPHIC_DATA]" at bounding box center [212, 107] width 215 height 19
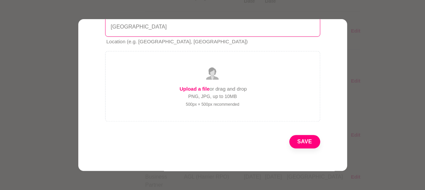
type input "[GEOGRAPHIC_DATA]"
click at [214, 141] on button "Save" at bounding box center [304, 141] width 31 height 13
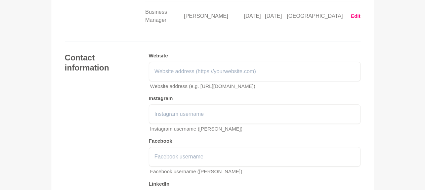
scroll to position [1379, 0]
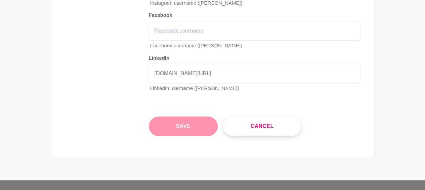
click at [181, 117] on button "Save" at bounding box center [183, 126] width 69 height 19
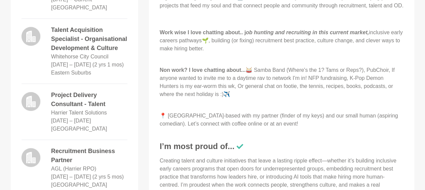
scroll to position [378, 0]
